Goal: Obtain resource: Download file/media

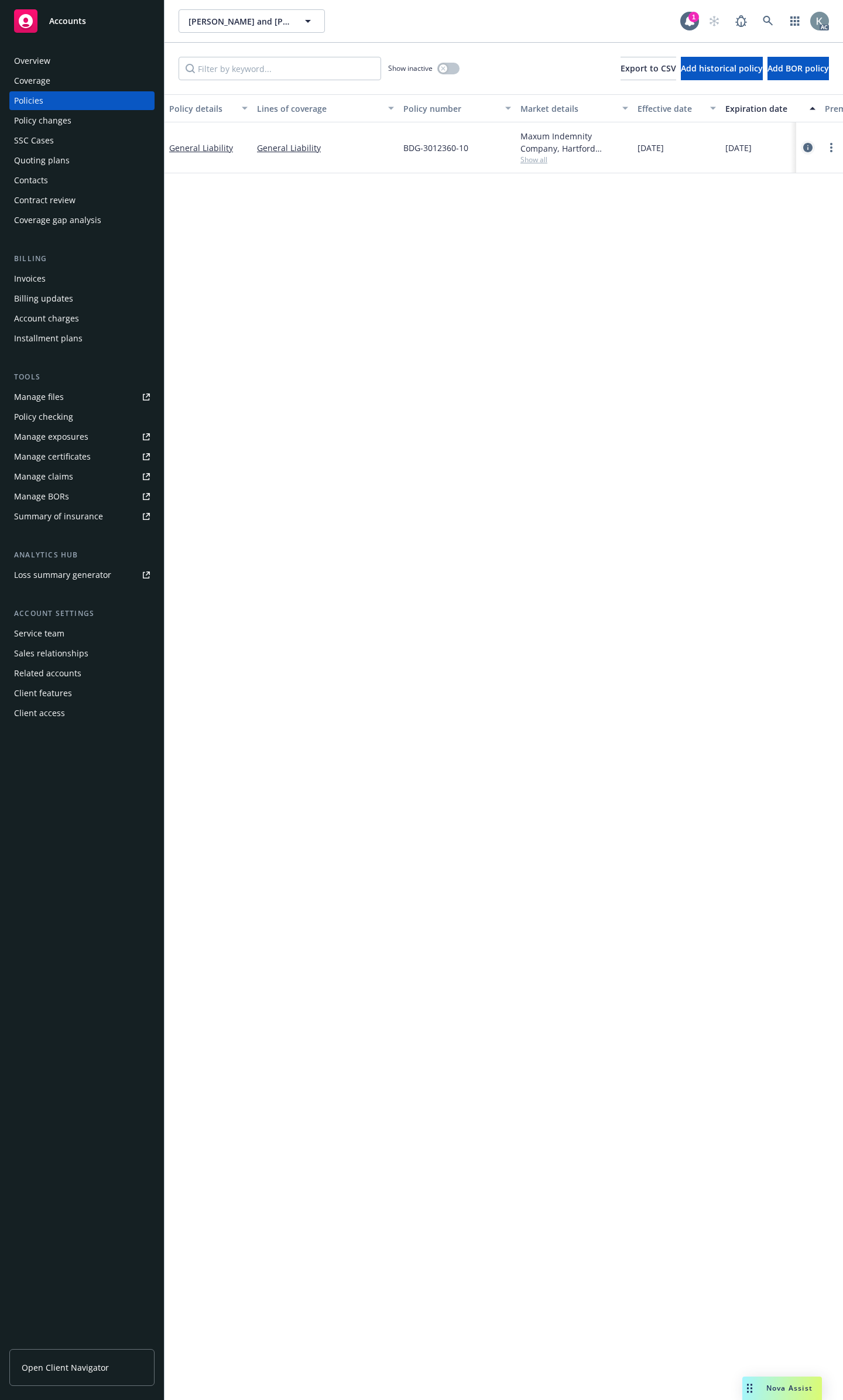
click at [809, 143] on icon "circleInformation" at bounding box center [807, 147] width 9 height 9
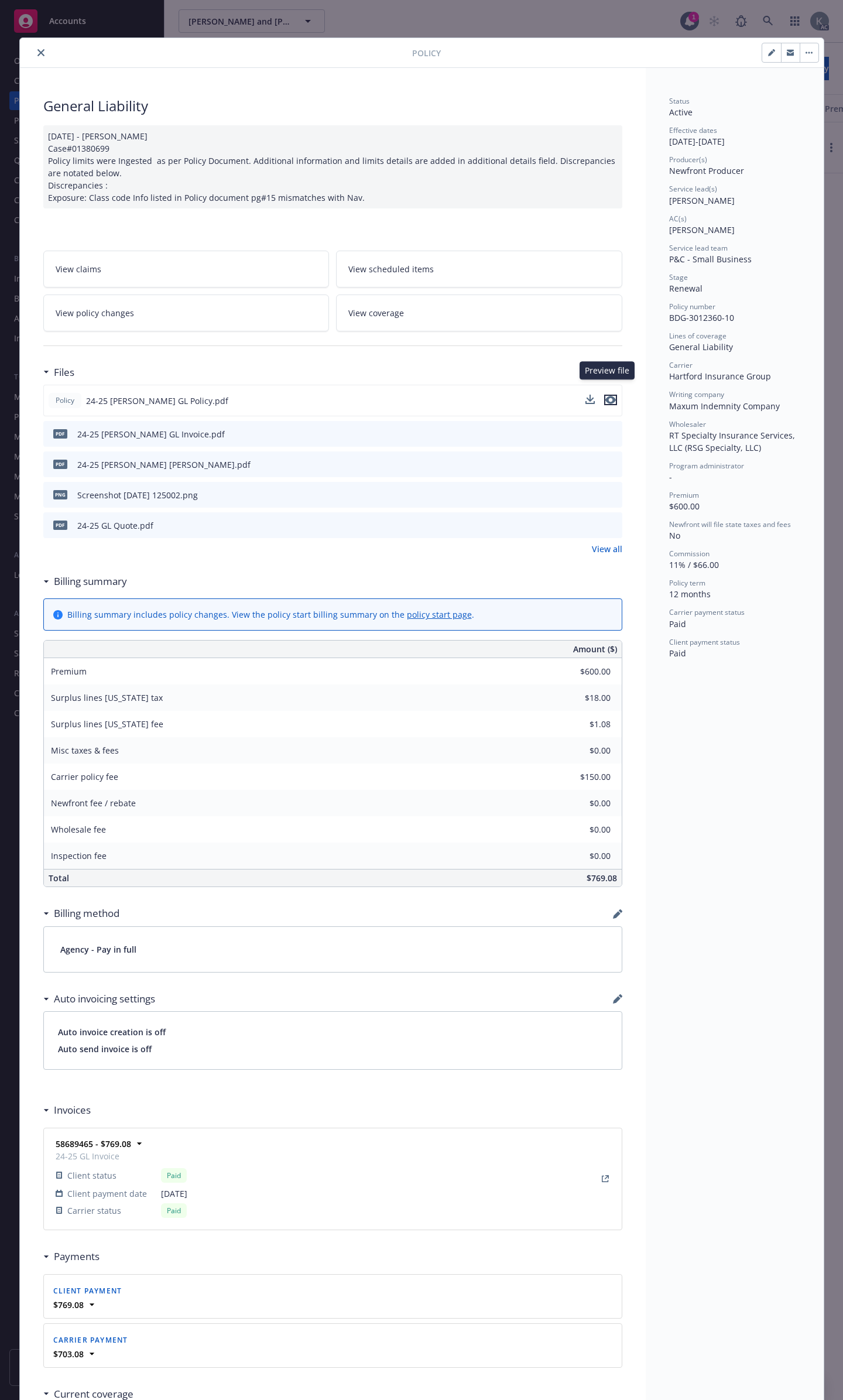
click at [605, 396] on icon "preview file" at bounding box center [610, 399] width 11 height 8
click at [38, 53] on icon "close" at bounding box center [41, 53] width 7 height 7
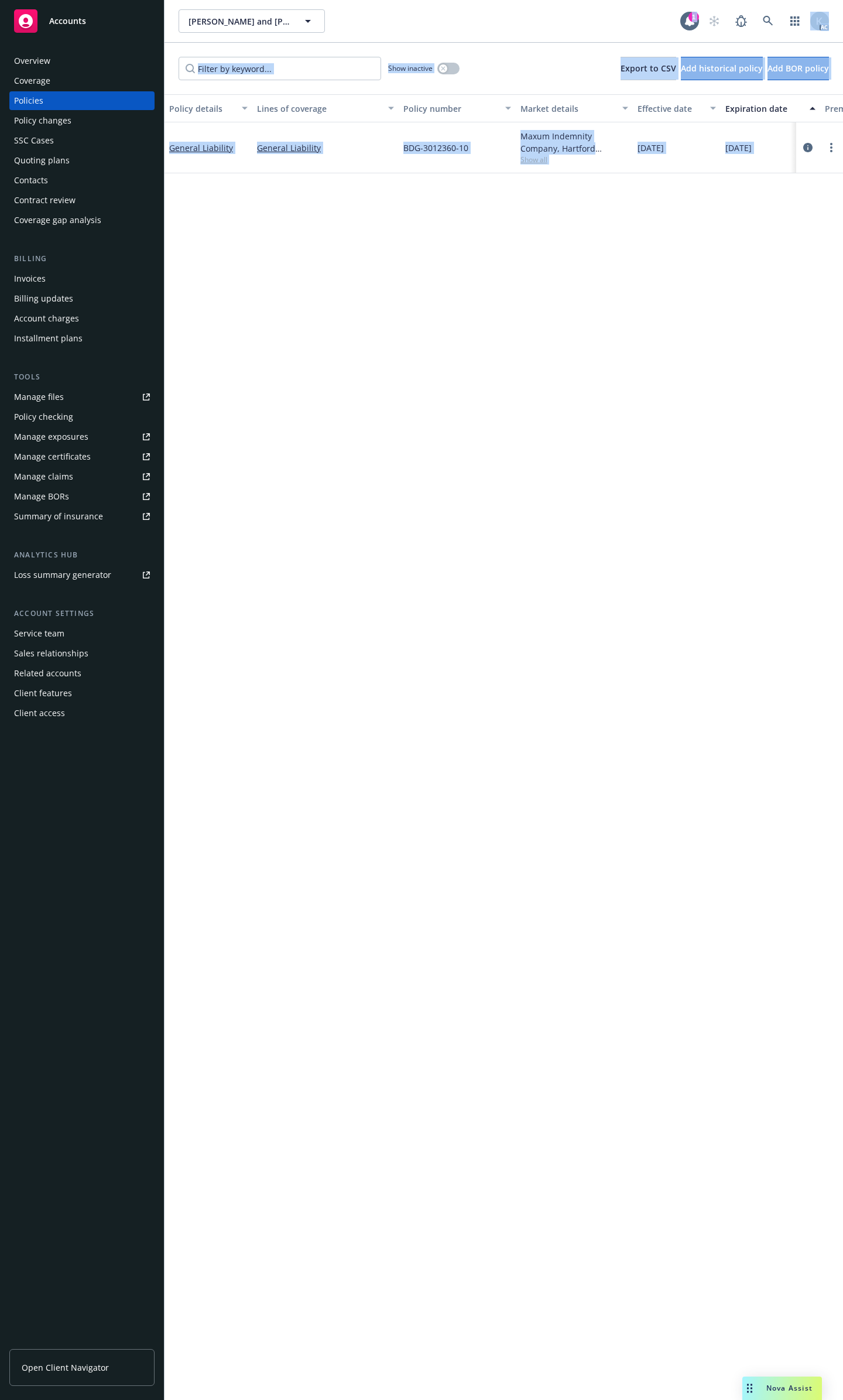
drag, startPoint x: 805, startPoint y: 137, endPoint x: 303, endPoint y: 16, distance: 516.4
click at [303, 20] on div "[PERSON_NAME] and [PERSON_NAME] [PERSON_NAME] and [PERSON_NAME] 1 AC Show inact…" at bounding box center [503, 700] width 678 height 1400
